Goal: Find contact information: Find contact information

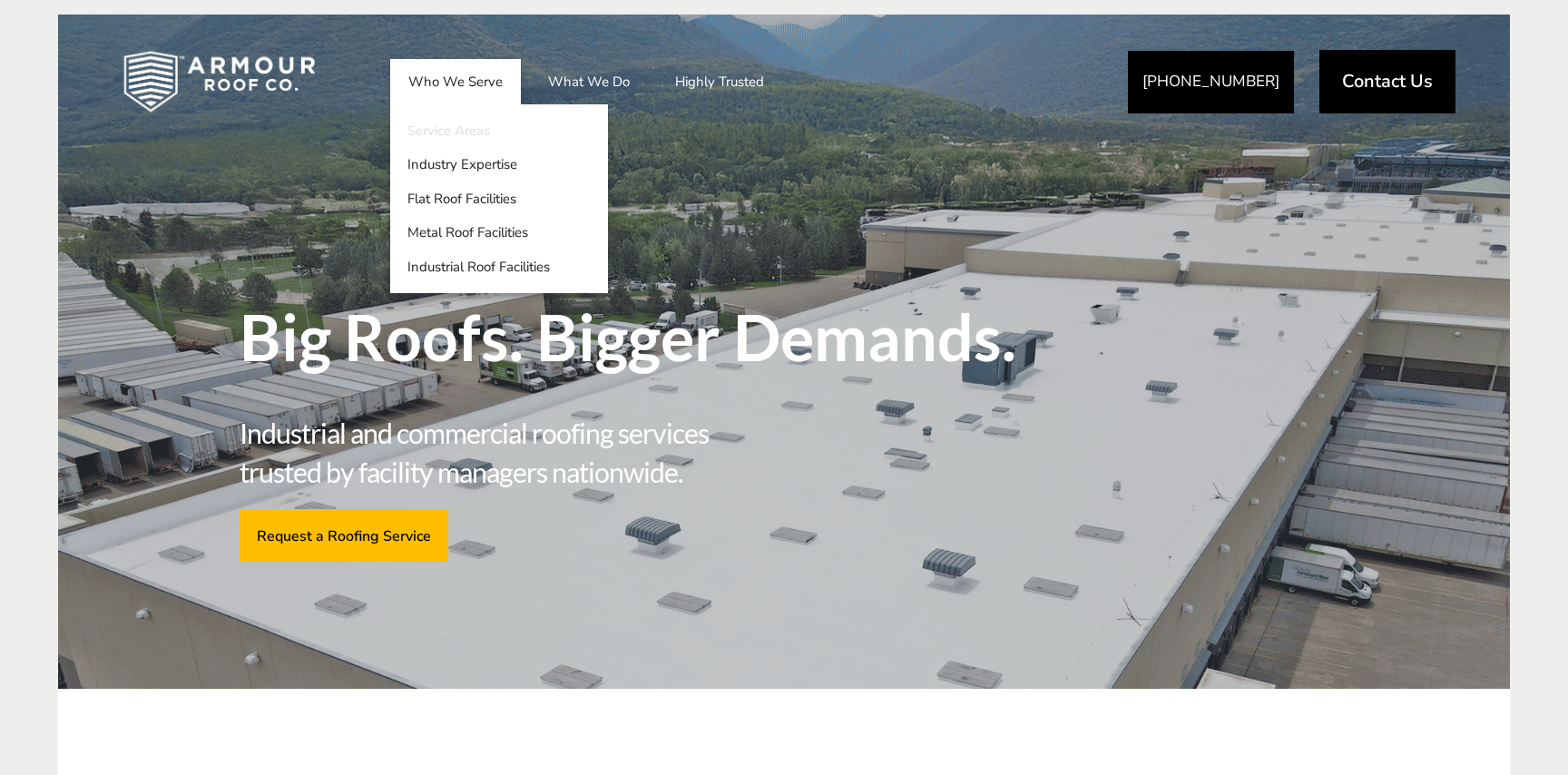
click at [458, 138] on link "Service Areas" at bounding box center [499, 131] width 217 height 35
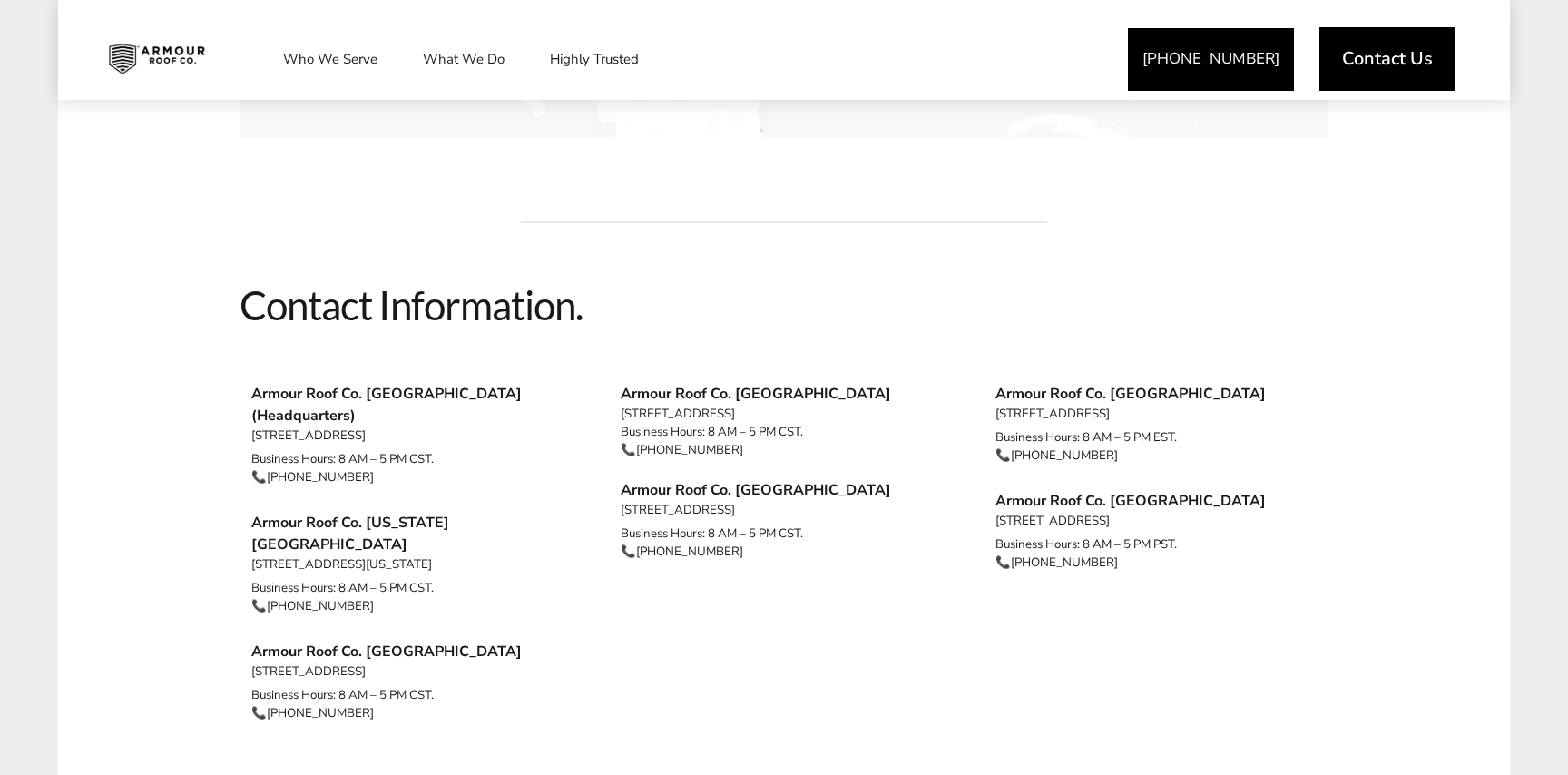
scroll to position [1502, 0]
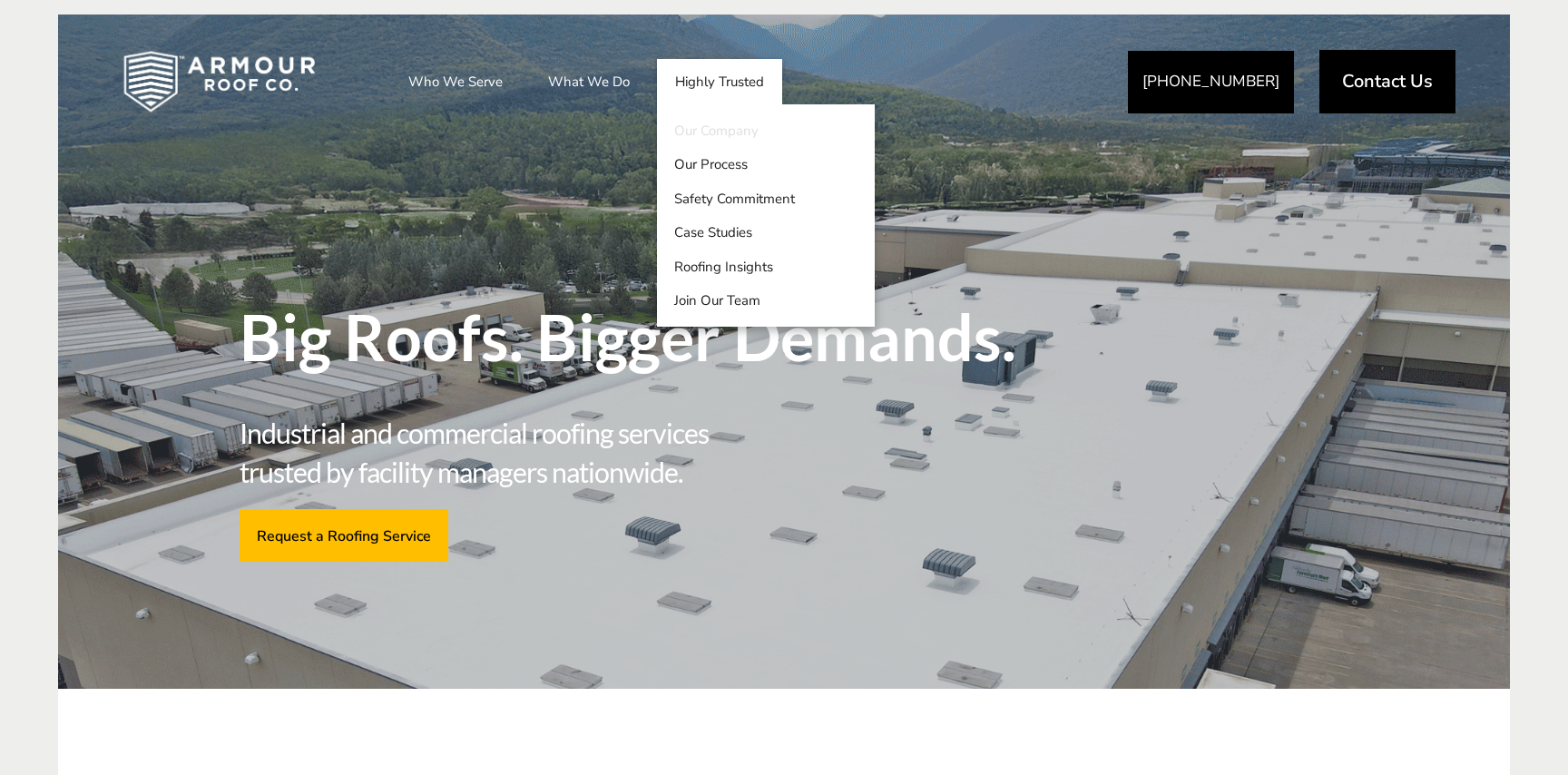
click at [716, 135] on link "Our Company" at bounding box center [765, 131] width 217 height 35
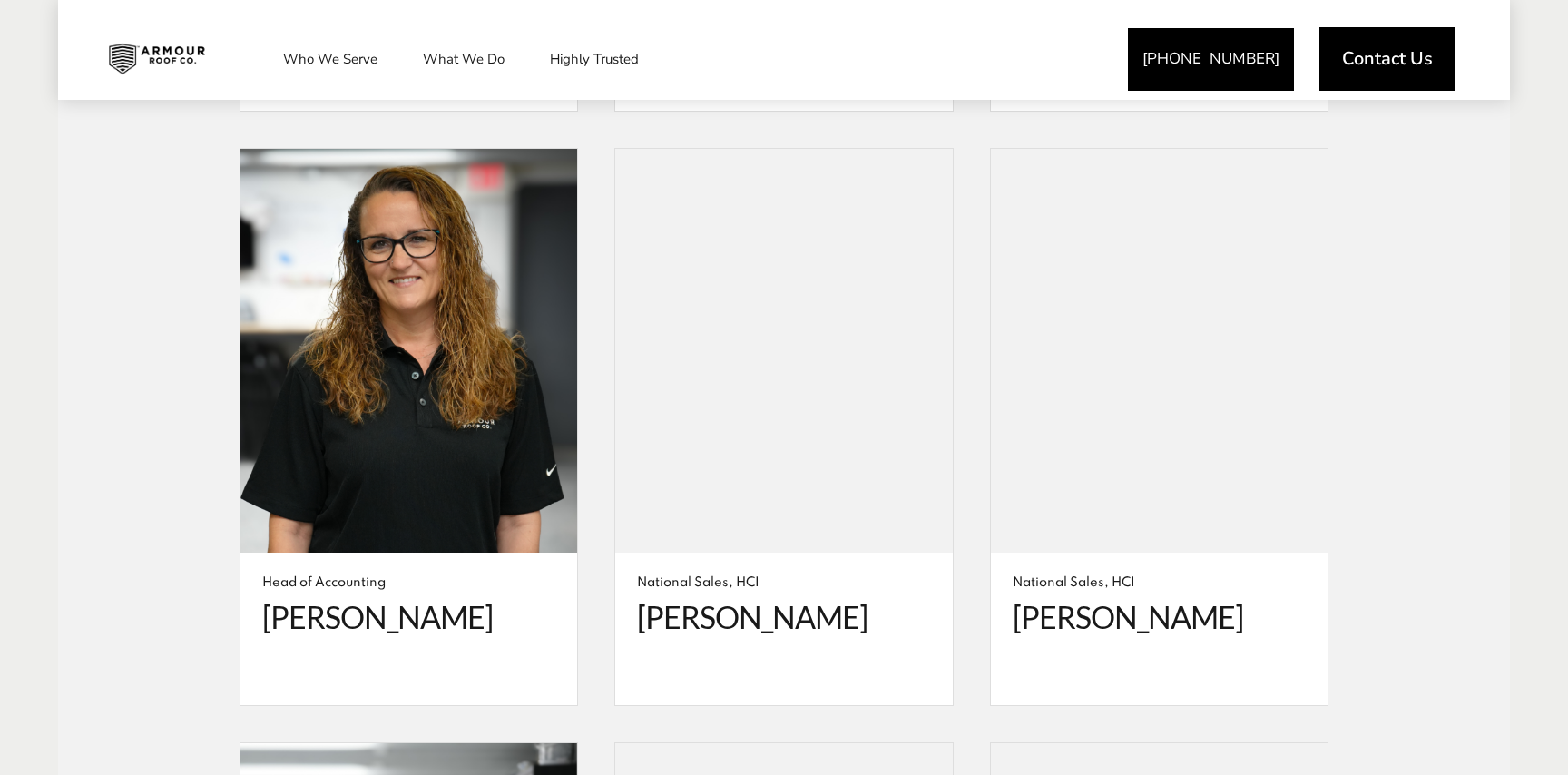
scroll to position [4024, 0]
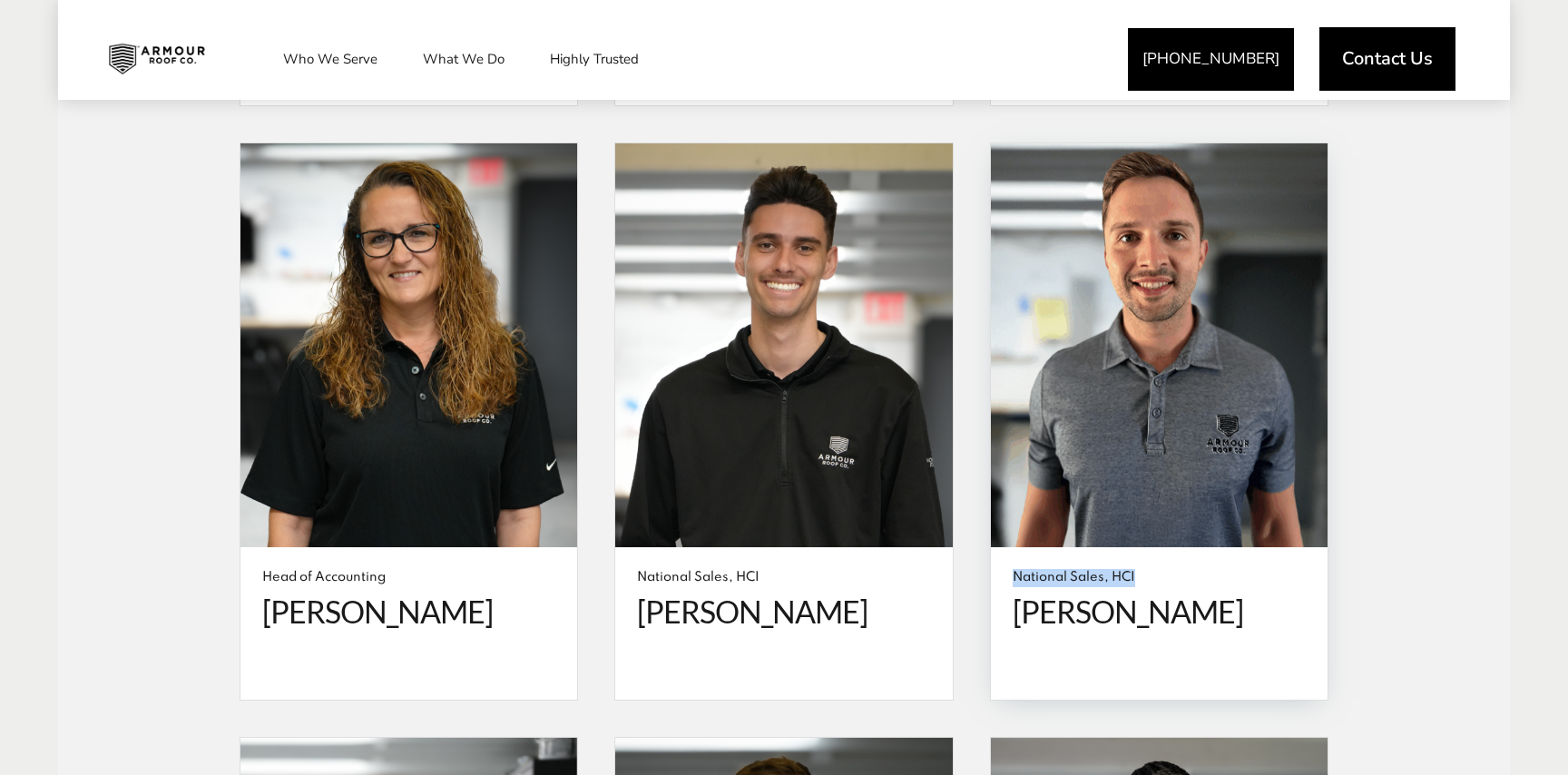
drag, startPoint x: 1136, startPoint y: 545, endPoint x: 1014, endPoint y: 540, distance: 122.1
click at [1014, 569] on span "National Sales, HCI" at bounding box center [1159, 578] width 293 height 18
copy span "National Sales, HCI"
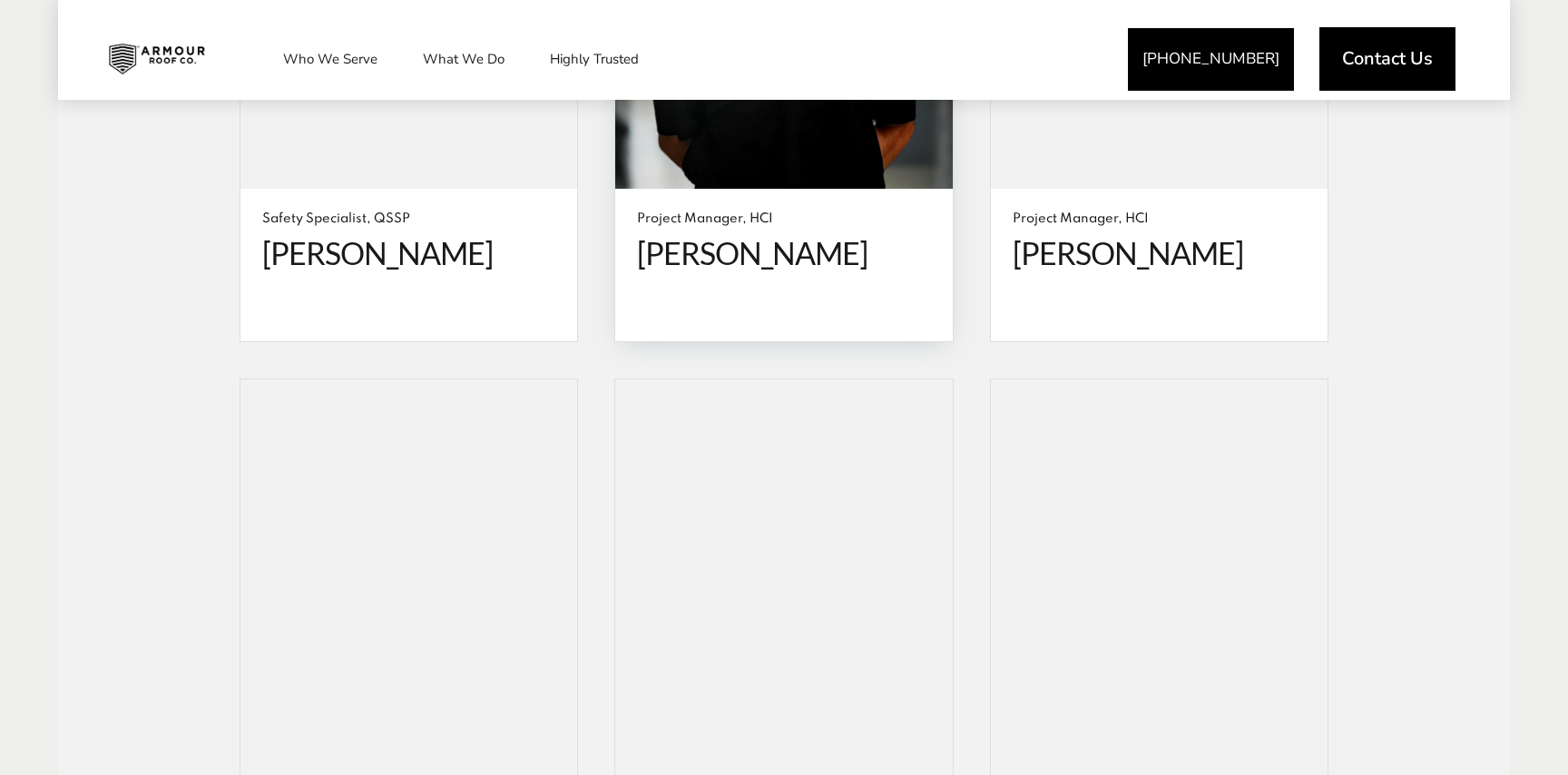
scroll to position [5537, 0]
